Goal: Information Seeking & Learning: Check status

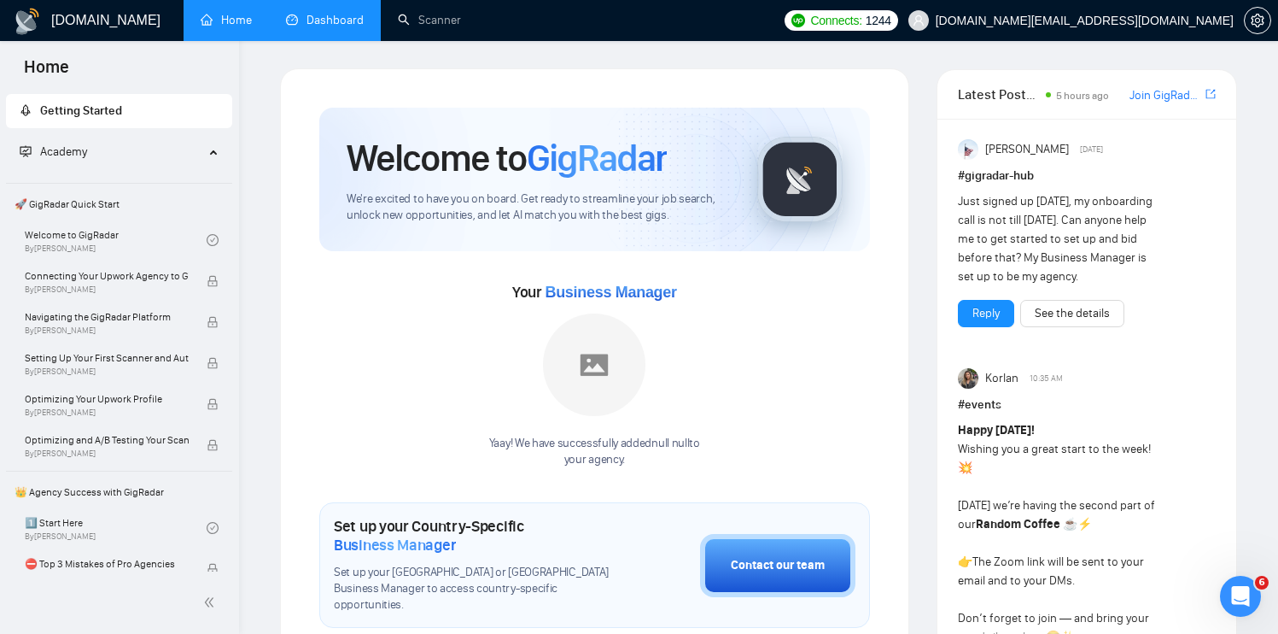
click at [320, 19] on link "Dashboard" at bounding box center [325, 20] width 78 height 15
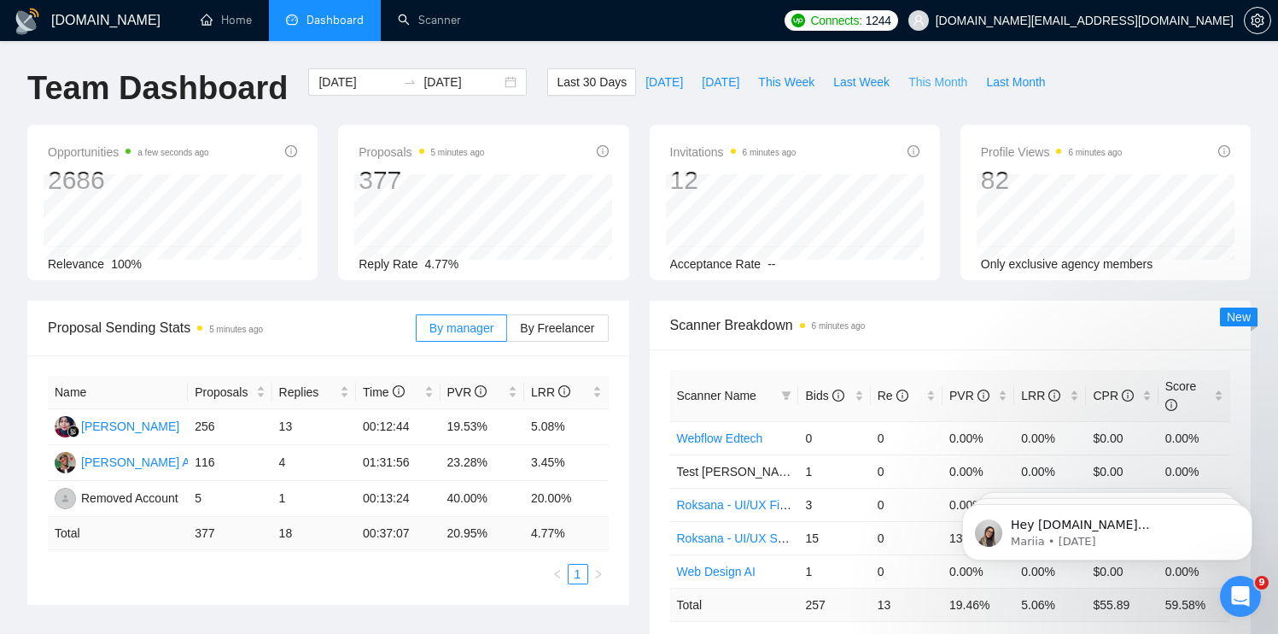
click at [929, 73] on span "This Month" at bounding box center [937, 82] width 59 height 19
type input "[DATE]"
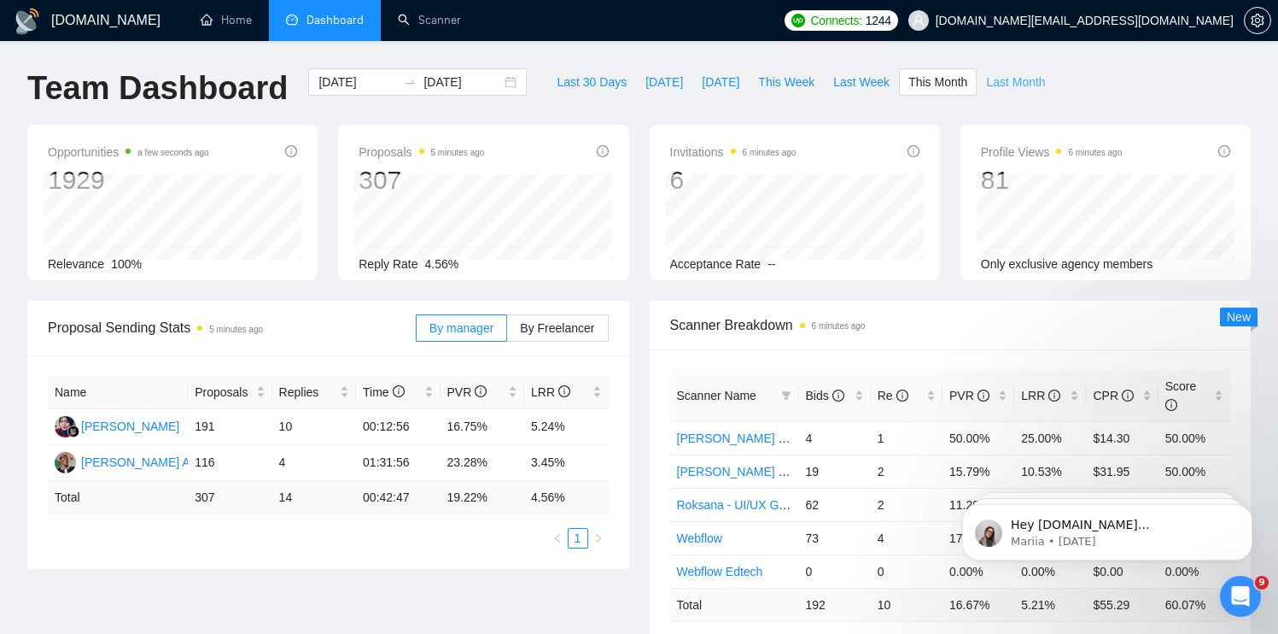
click at [1016, 75] on span "Last Month" at bounding box center [1015, 82] width 59 height 19
type input "[DATE]"
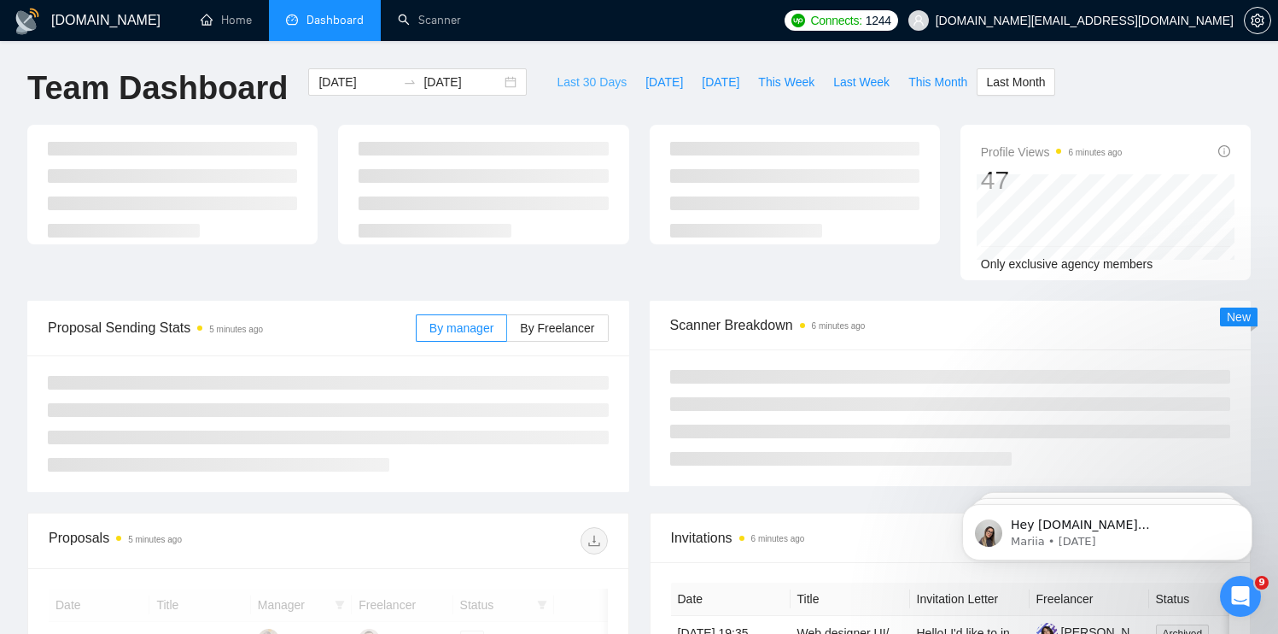
click at [582, 77] on span "Last 30 Days" at bounding box center [592, 82] width 70 height 19
type input "[DATE]"
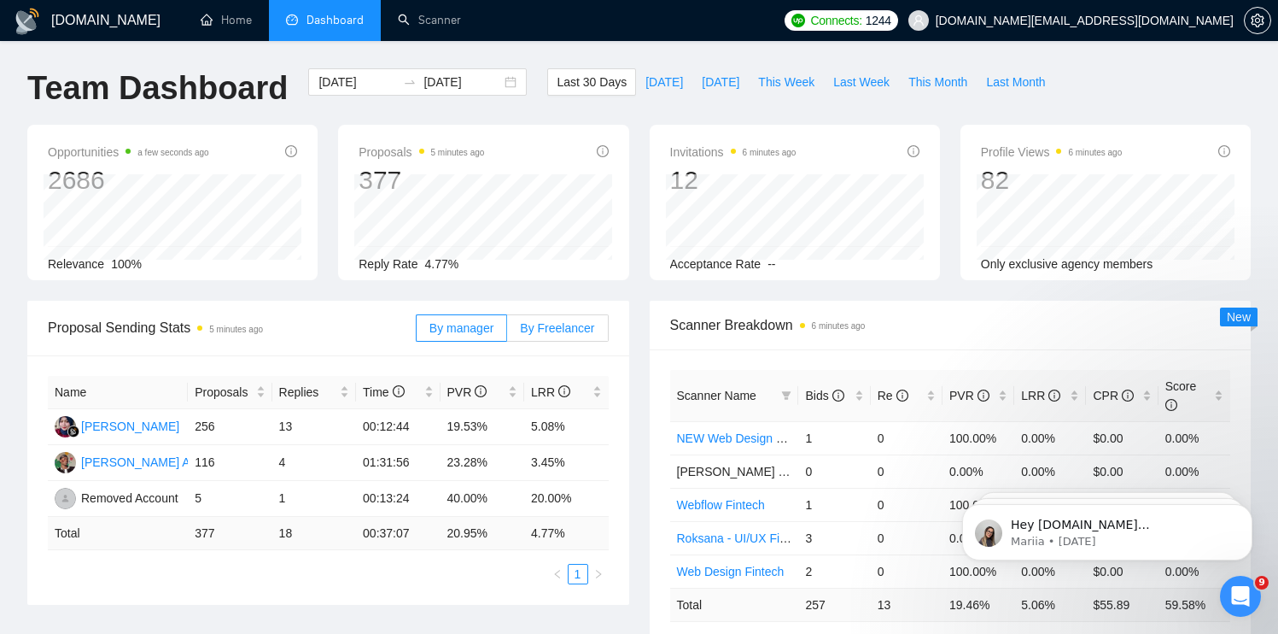
click at [577, 322] on span "By Freelancer" at bounding box center [557, 328] width 74 height 14
click at [507, 332] on input "By Freelancer" at bounding box center [507, 332] width 0 height 0
click at [762, 84] on span "This Week" at bounding box center [786, 82] width 56 height 19
type input "[DATE]"
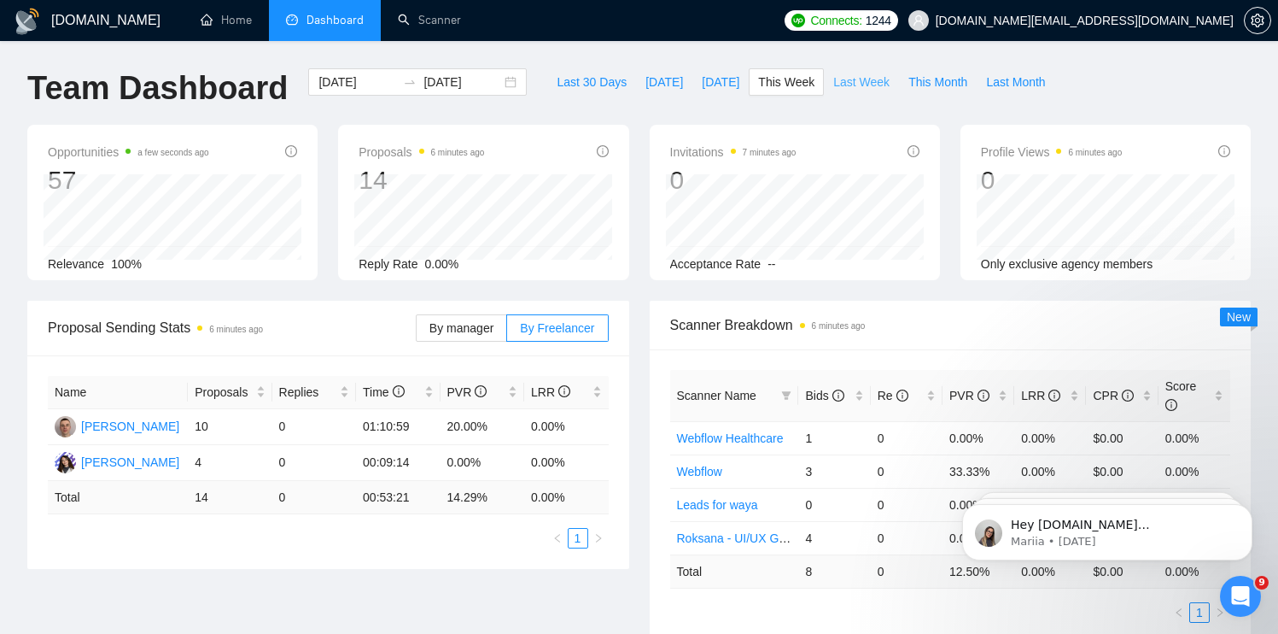
click at [852, 82] on span "Last Week" at bounding box center [861, 82] width 56 height 19
type input "[DATE]"
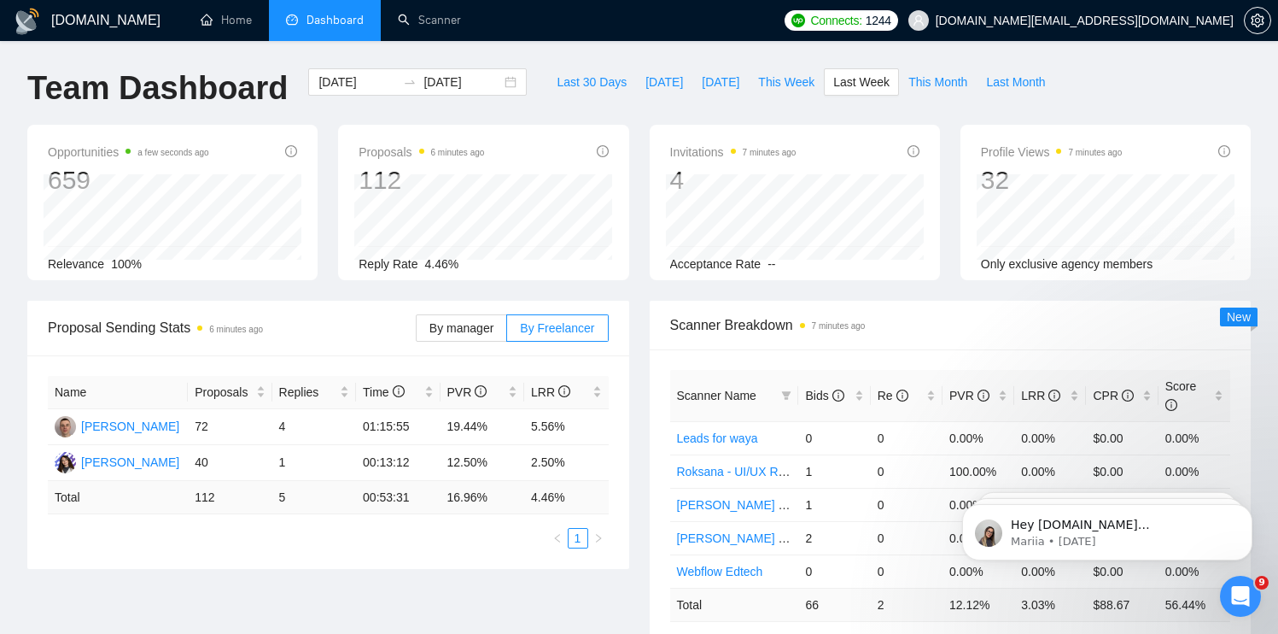
click at [409, 27] on link "Scanner" at bounding box center [429, 20] width 63 height 15
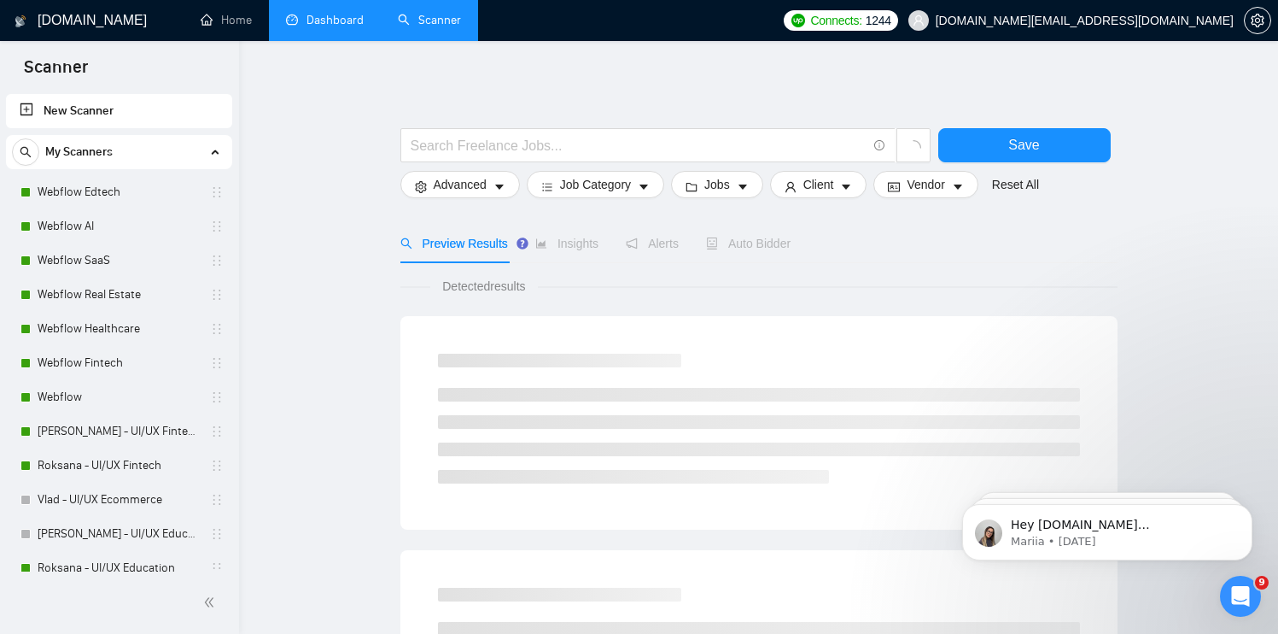
click at [338, 27] on link "Dashboard" at bounding box center [325, 20] width 78 height 15
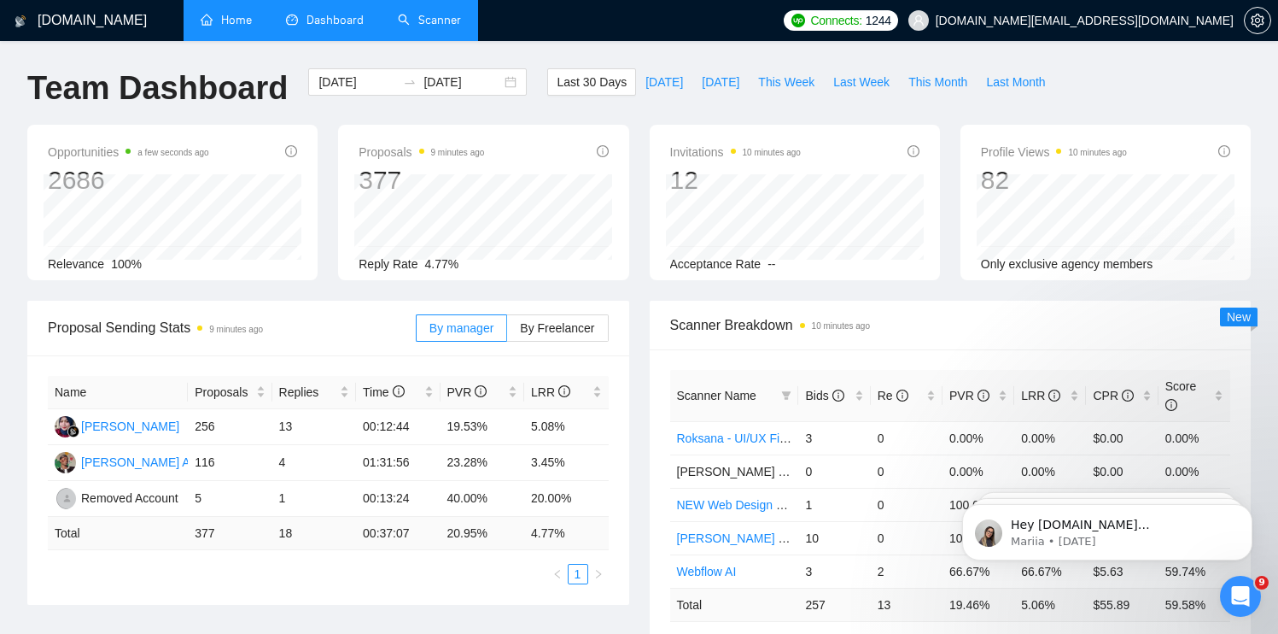
click at [217, 25] on link "Home" at bounding box center [226, 20] width 51 height 15
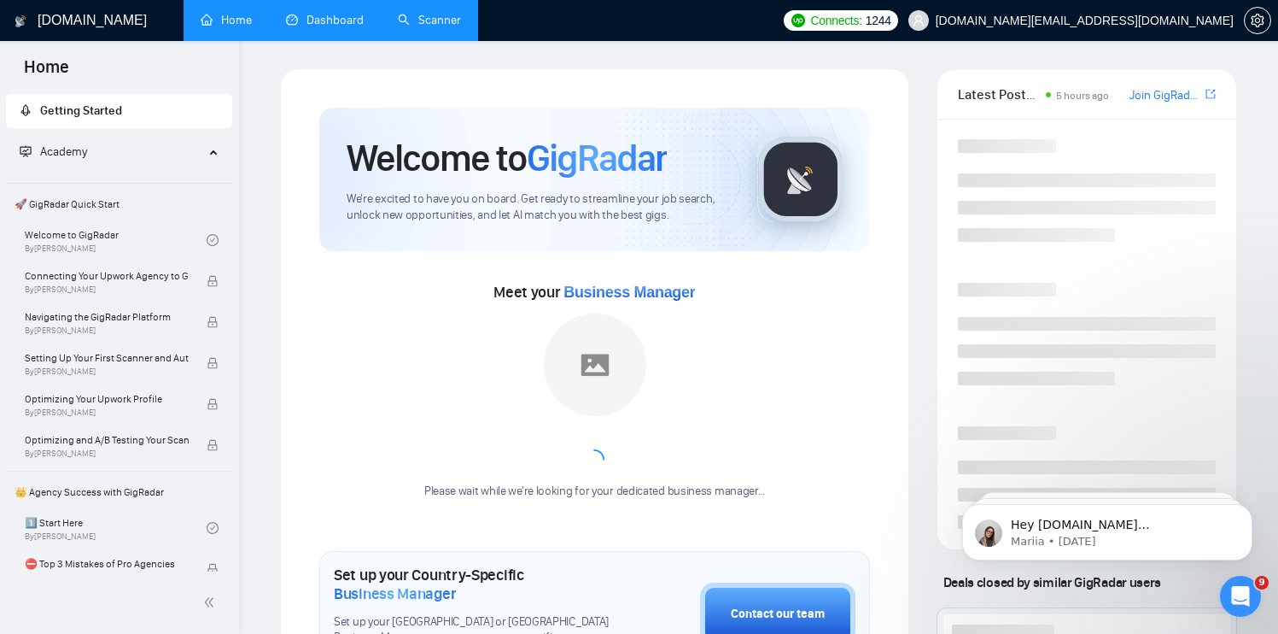
click at [316, 25] on link "Dashboard" at bounding box center [325, 20] width 78 height 15
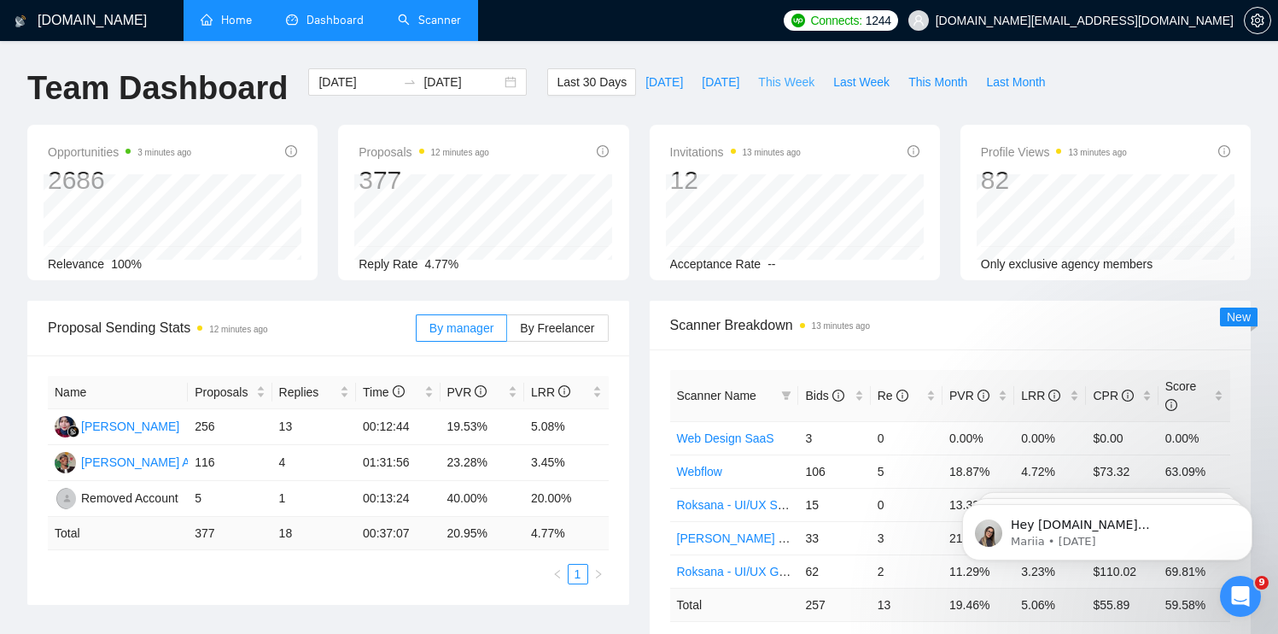
click at [786, 79] on span "This Week" at bounding box center [786, 82] width 56 height 19
type input "[DATE]"
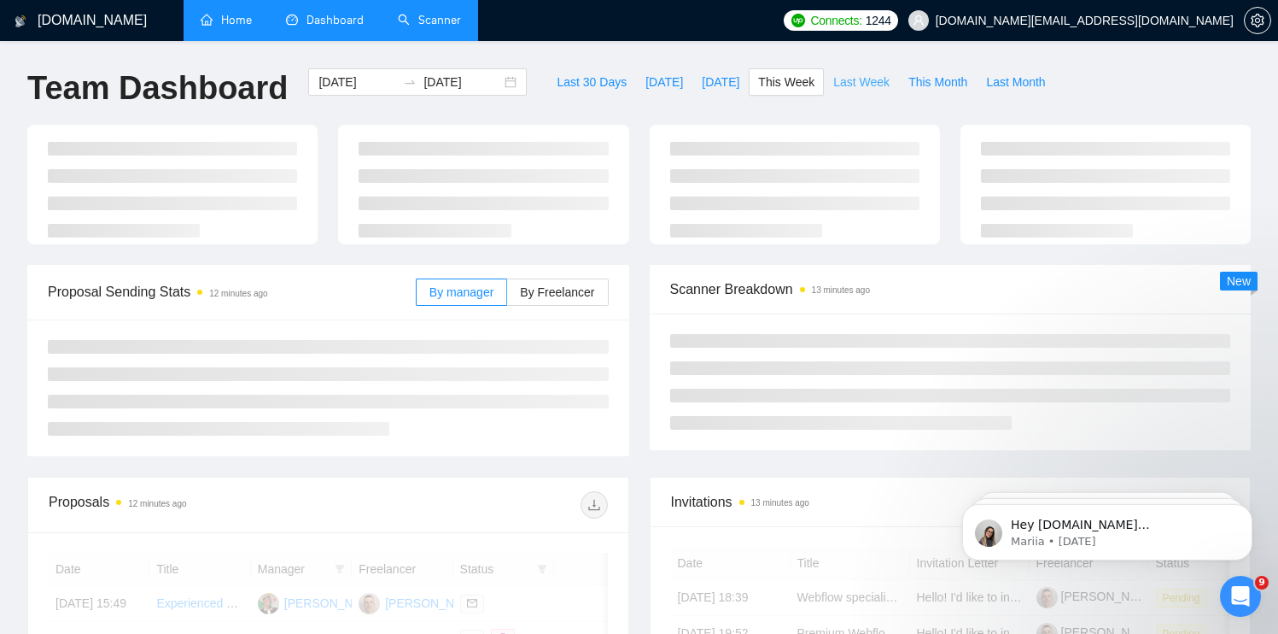
click at [883, 80] on span "Last Week" at bounding box center [861, 82] width 56 height 19
type input "[DATE]"
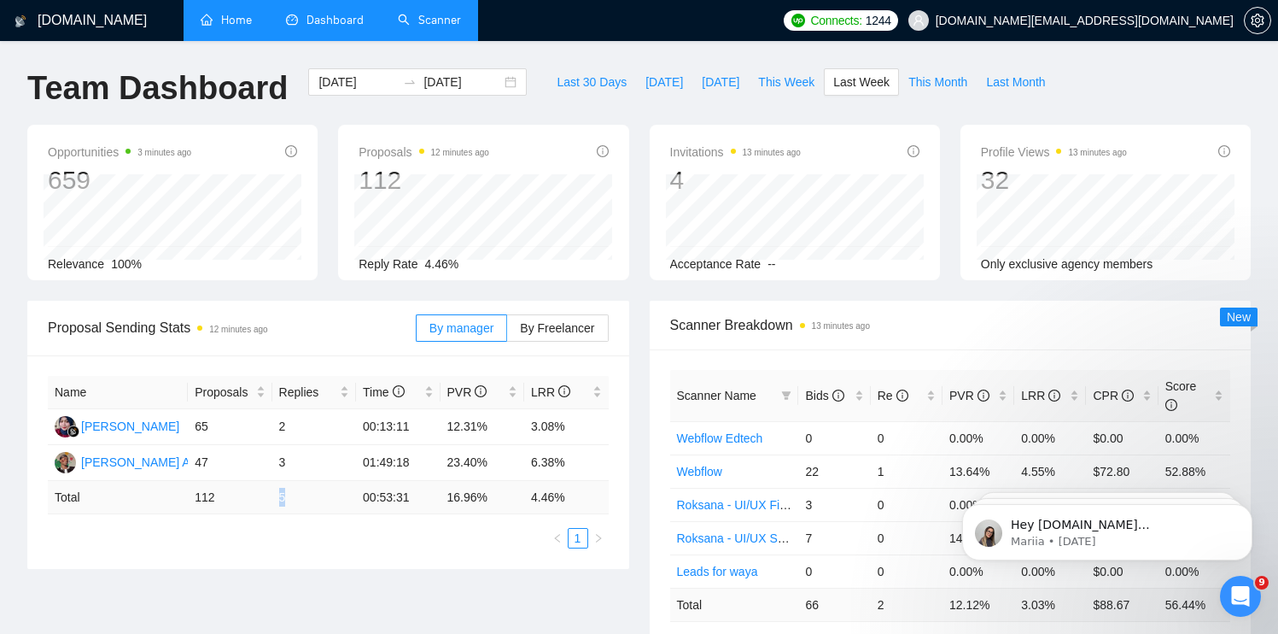
drag, startPoint x: 287, startPoint y: 500, endPoint x: 275, endPoint y: 496, distance: 12.7
click at [275, 496] on td "5" at bounding box center [314, 497] width 84 height 33
click at [277, 497] on td "5" at bounding box center [314, 497] width 84 height 33
drag, startPoint x: 278, startPoint y: 499, endPoint x: 295, endPoint y: 499, distance: 16.2
click at [295, 499] on td "5" at bounding box center [314, 497] width 84 height 33
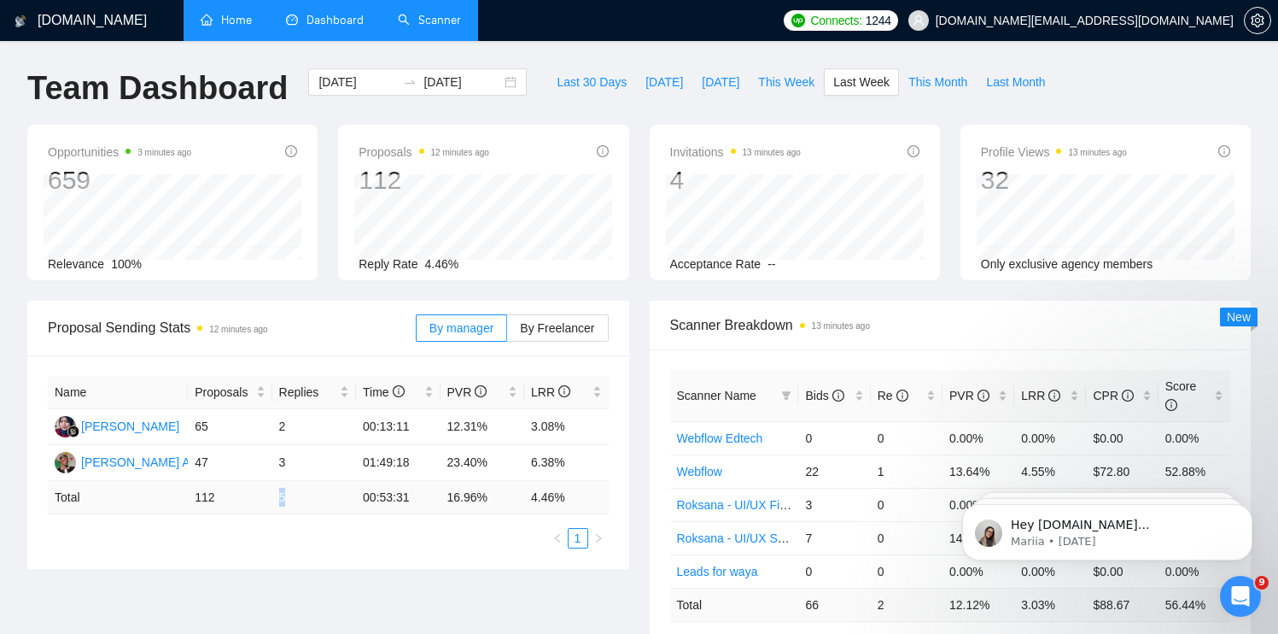
click at [290, 490] on td "5" at bounding box center [314, 497] width 84 height 33
drag, startPoint x: 288, startPoint y: 494, endPoint x: 282, endPoint y: 474, distance: 21.3
click at [282, 474] on table "Name Proposals Replies Time PVR LRR [PERSON_NAME] 65 2 00:13:11 12.31% 3.08% [P…" at bounding box center [328, 445] width 561 height 138
click at [279, 462] on td "3" at bounding box center [314, 463] width 84 height 36
click at [288, 498] on td "5" at bounding box center [314, 497] width 84 height 33
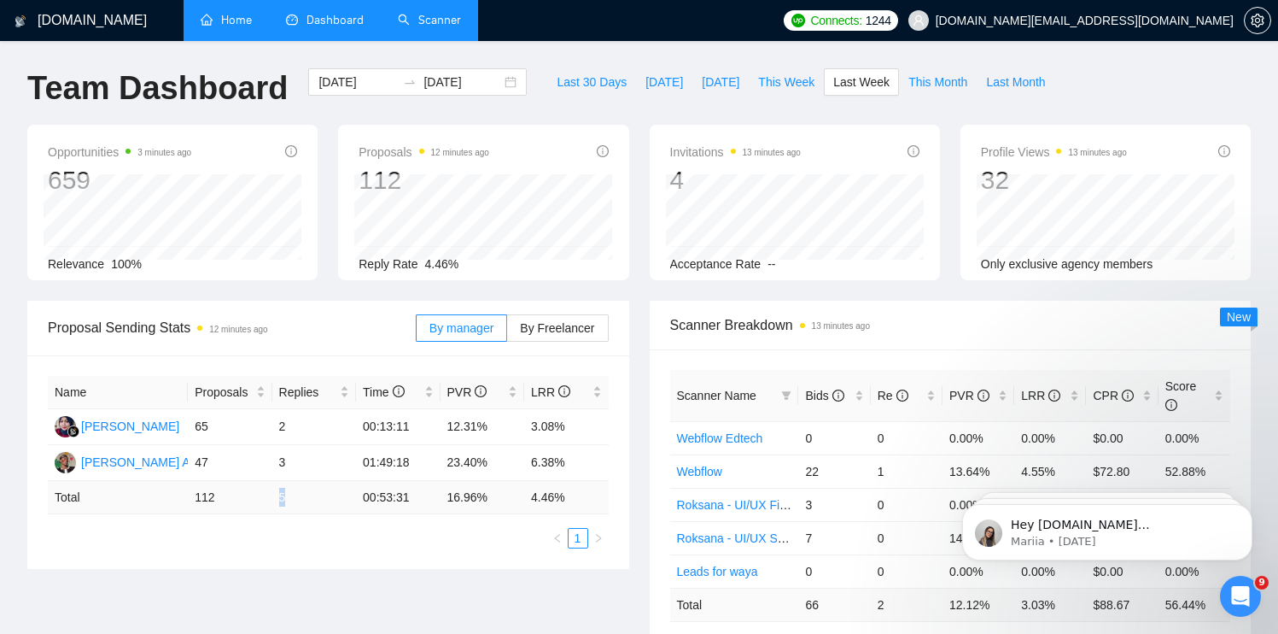
click at [283, 495] on td "5" at bounding box center [314, 497] width 84 height 33
click at [289, 497] on td "5" at bounding box center [314, 497] width 84 height 33
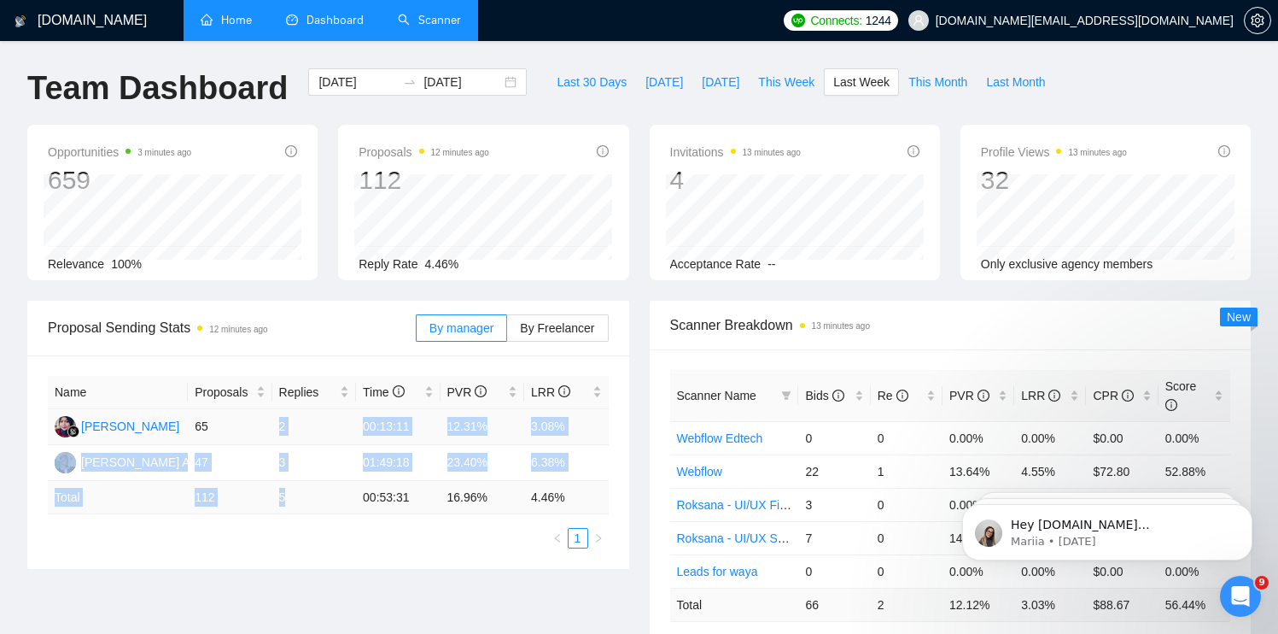
drag, startPoint x: 289, startPoint y: 499, endPoint x: 278, endPoint y: 424, distance: 75.9
click at [278, 424] on table "Name Proposals Replies Time PVR LRR [PERSON_NAME] 65 2 00:13:11 12.31% 3.08% [P…" at bounding box center [328, 445] width 561 height 138
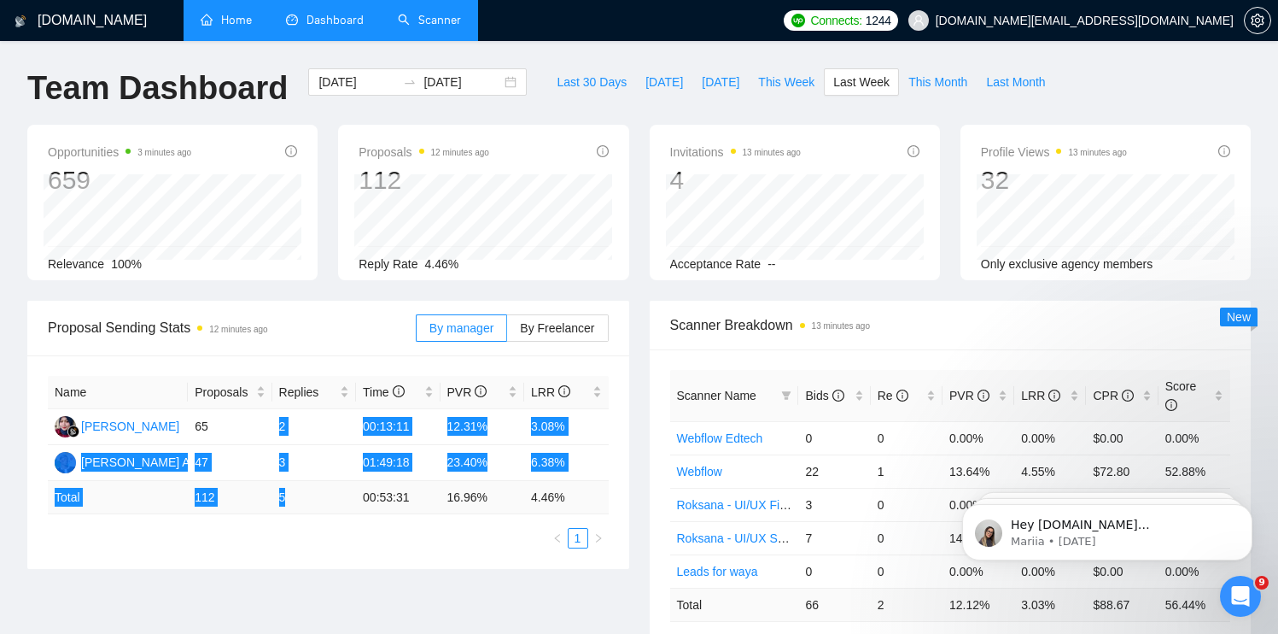
drag, startPoint x: 282, startPoint y: 424, endPoint x: 814, endPoint y: 4, distance: 677.8
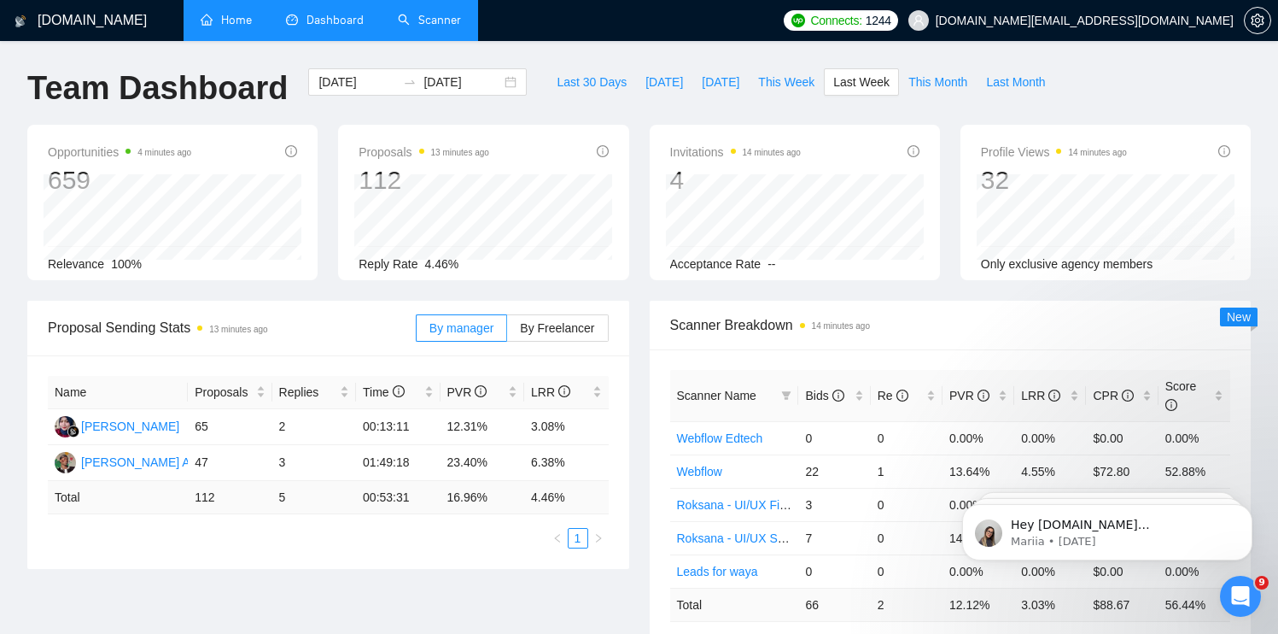
click at [188, 86] on h1 "Team Dashboard" at bounding box center [157, 88] width 260 height 40
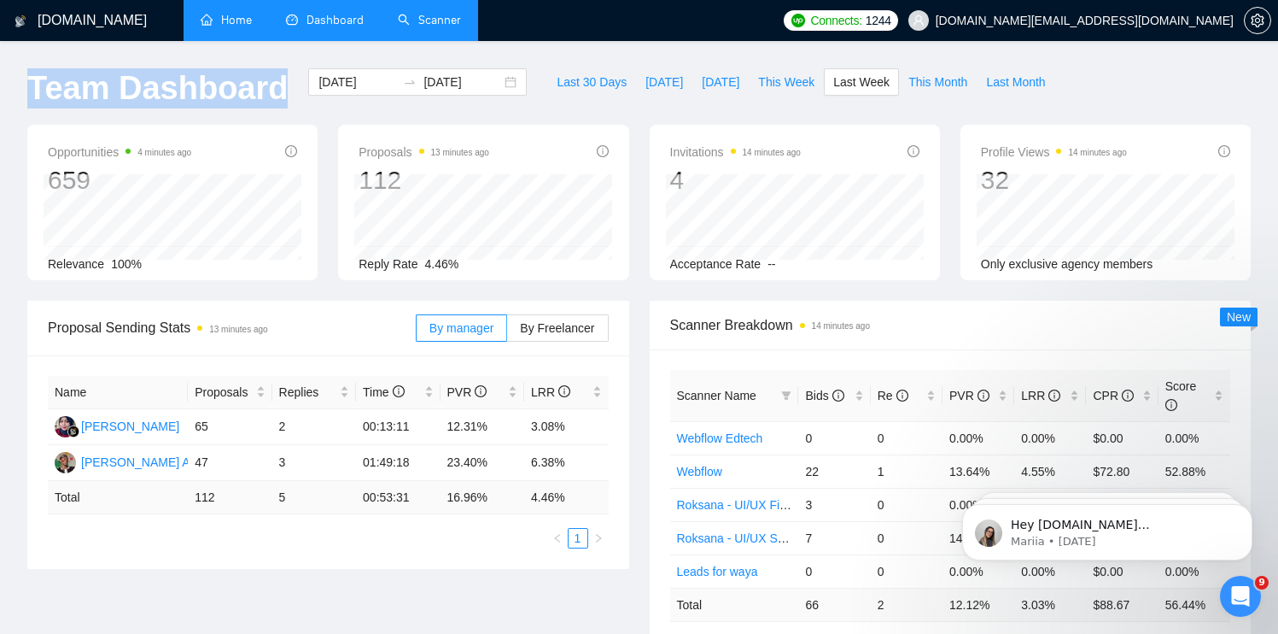
click at [188, 86] on h1 "Team Dashboard" at bounding box center [157, 88] width 260 height 40
